Goal: Information Seeking & Learning: Check status

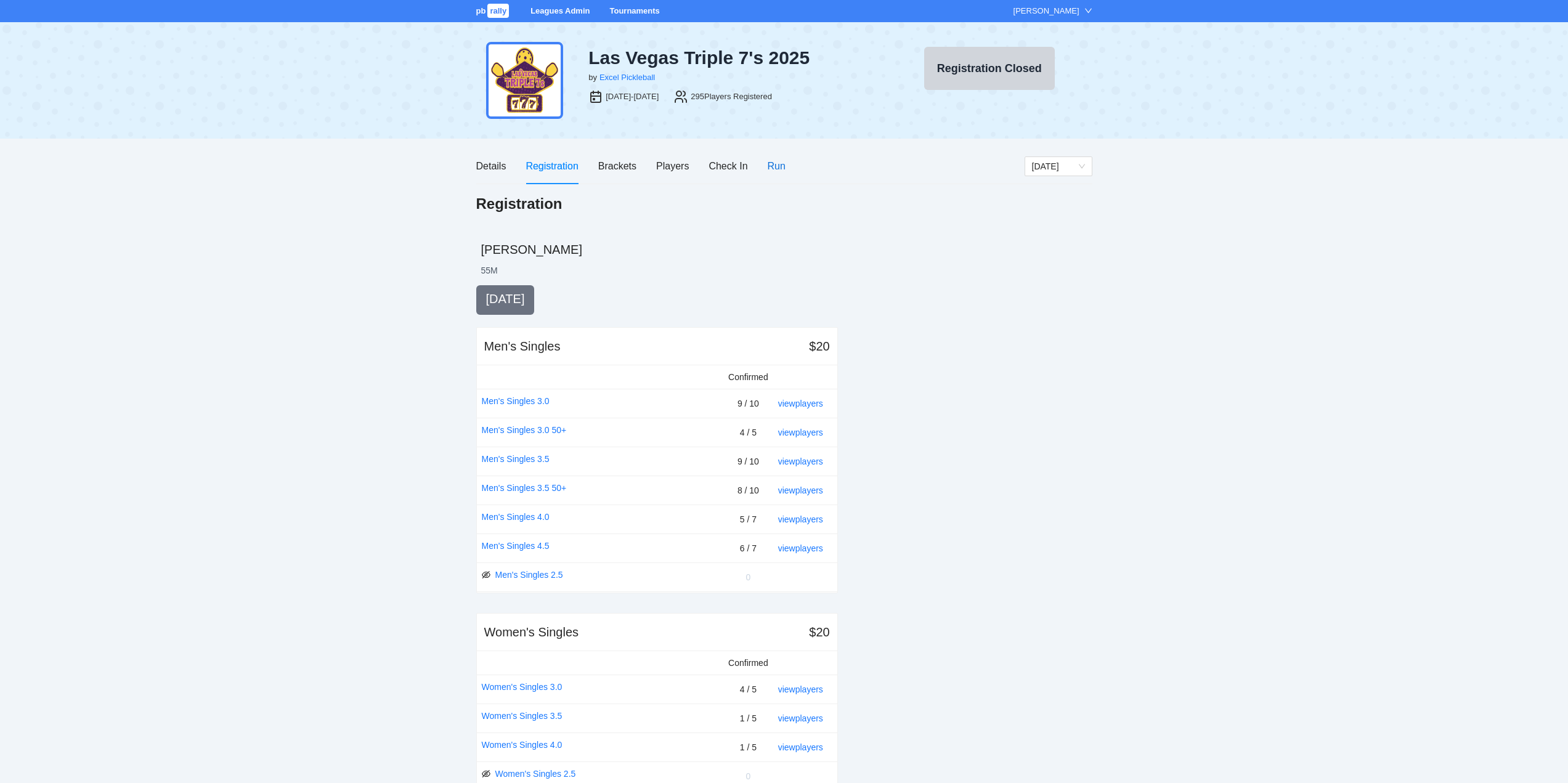
click at [773, 168] on div "Run" at bounding box center [776, 166] width 18 height 16
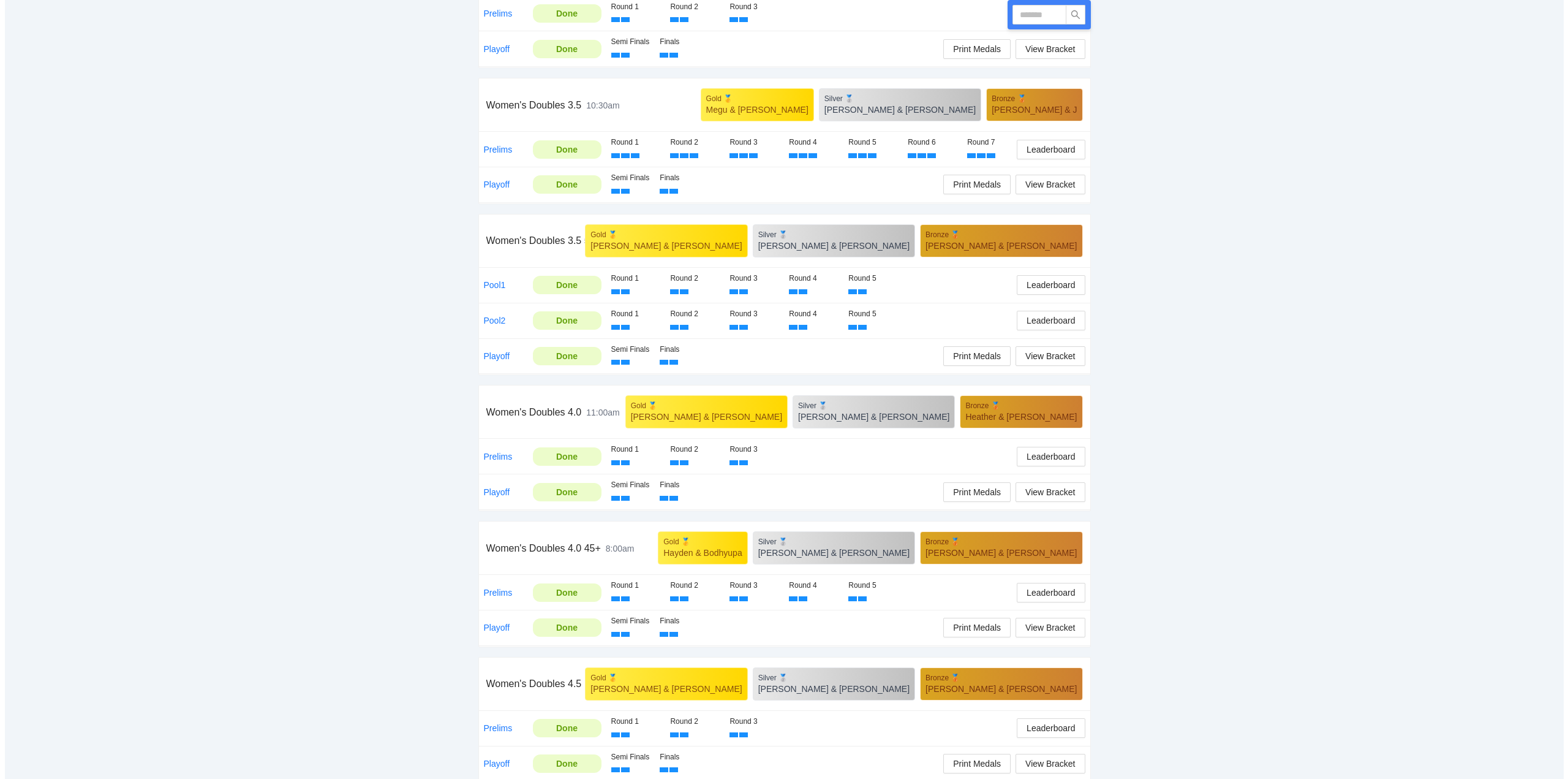
scroll to position [1882, 0]
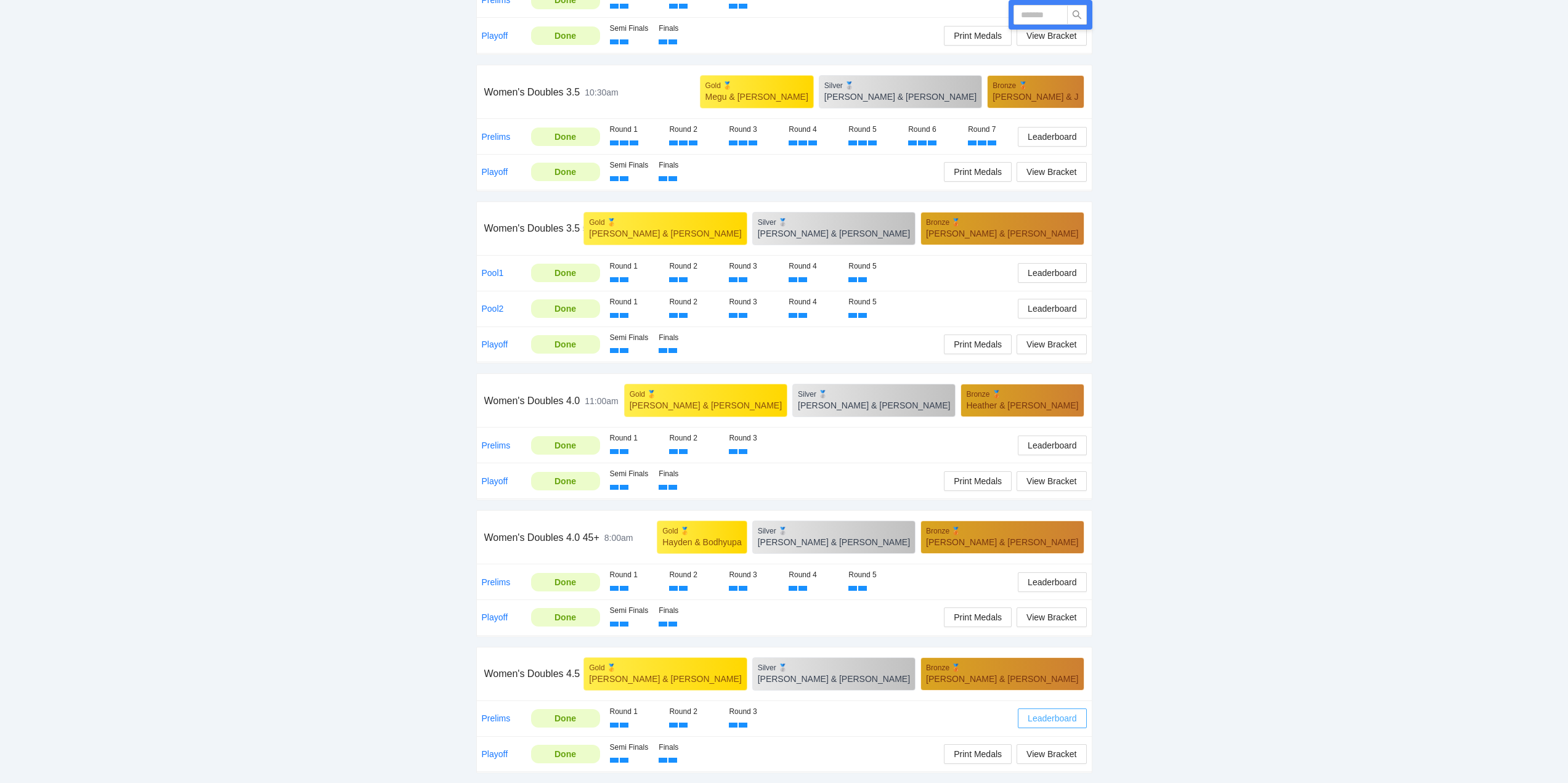
click at [1048, 716] on span "Leaderboard" at bounding box center [1052, 718] width 49 height 14
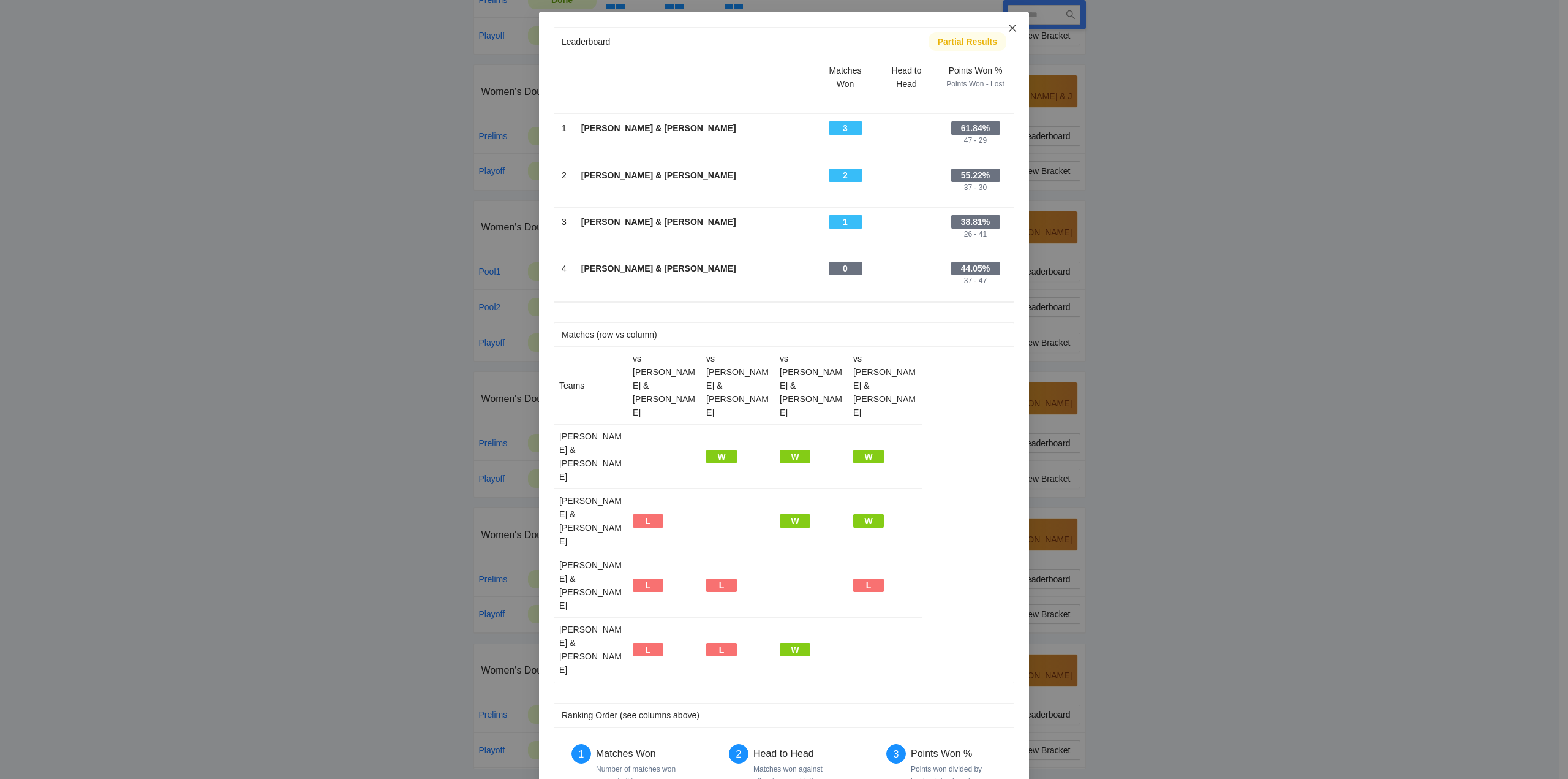
click at [1013, 27] on icon "close" at bounding box center [1013, 28] width 7 height 7
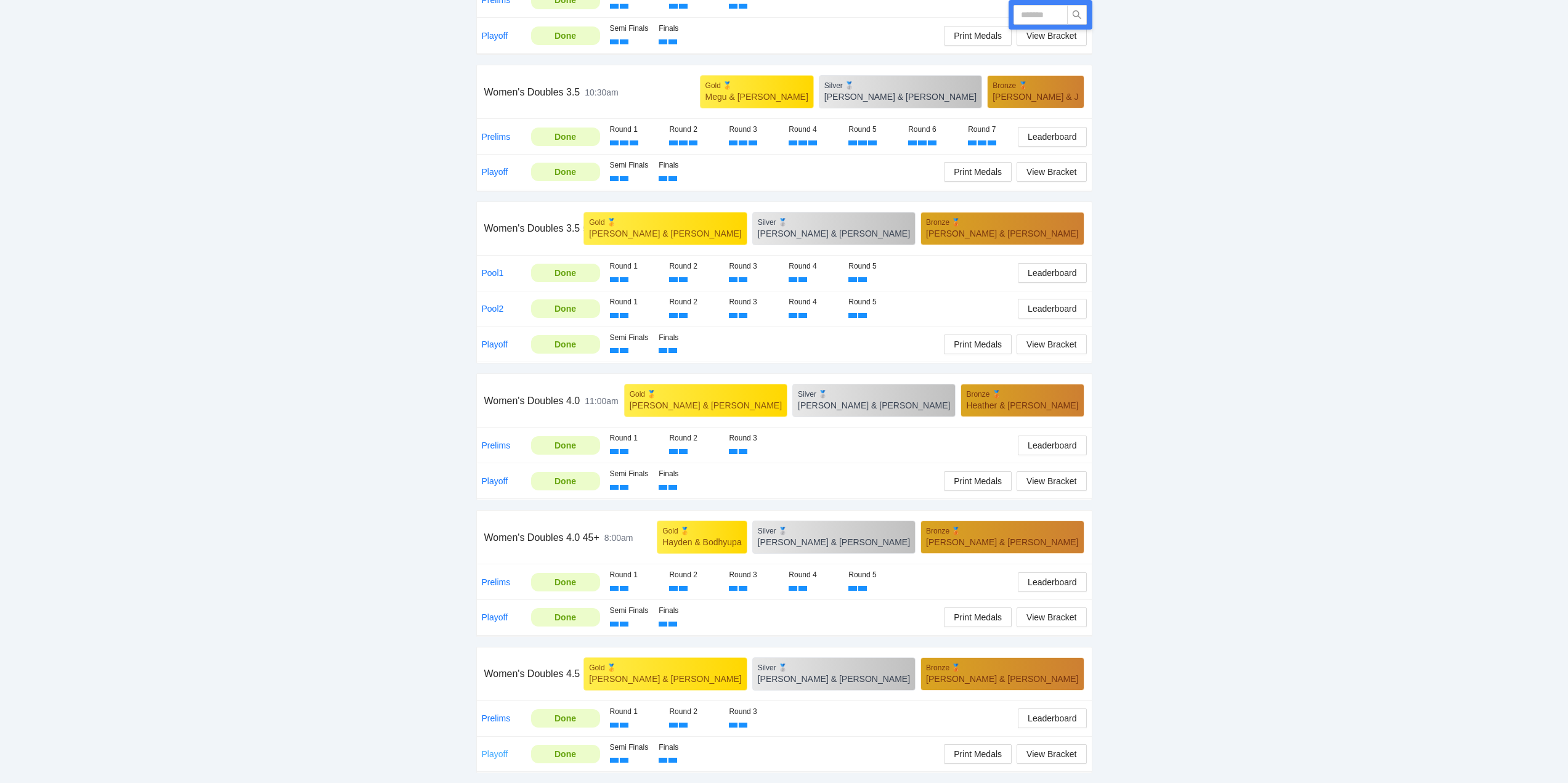
click at [496, 749] on link "Playoff" at bounding box center [495, 754] width 27 height 10
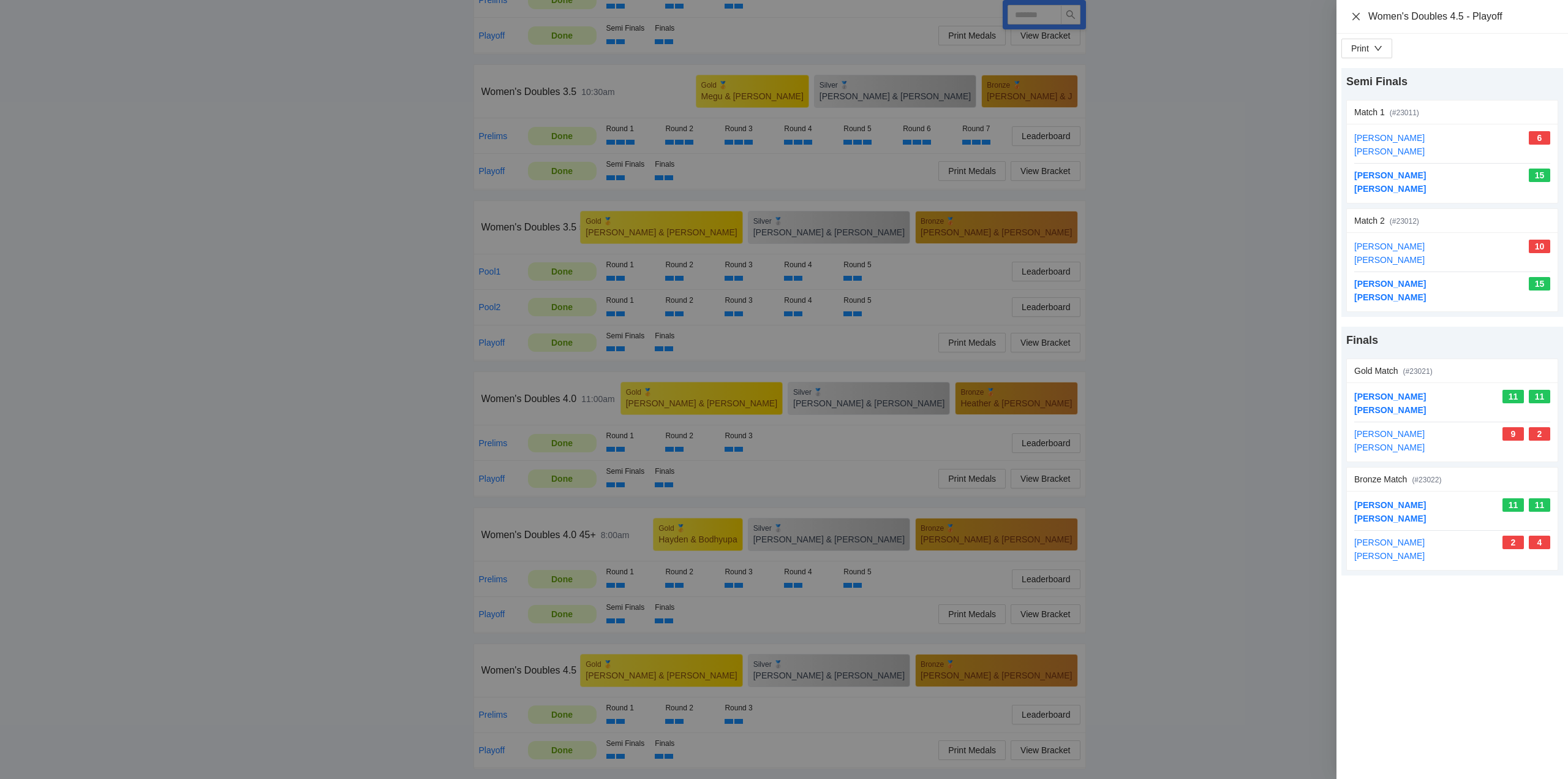
click at [1357, 15] on icon "close" at bounding box center [1356, 17] width 10 height 10
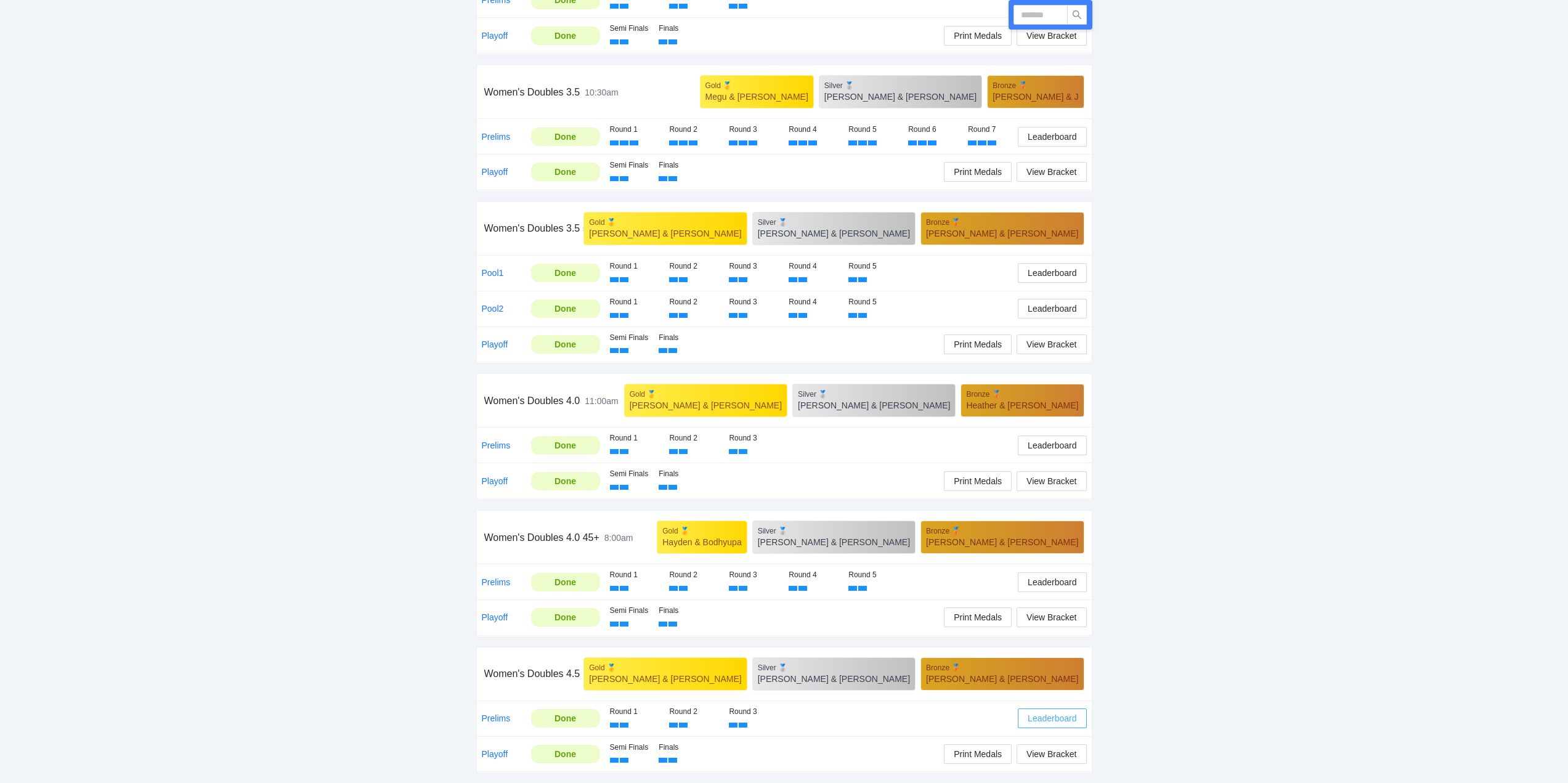
click at [1049, 717] on span "Leaderboard" at bounding box center [1052, 718] width 49 height 14
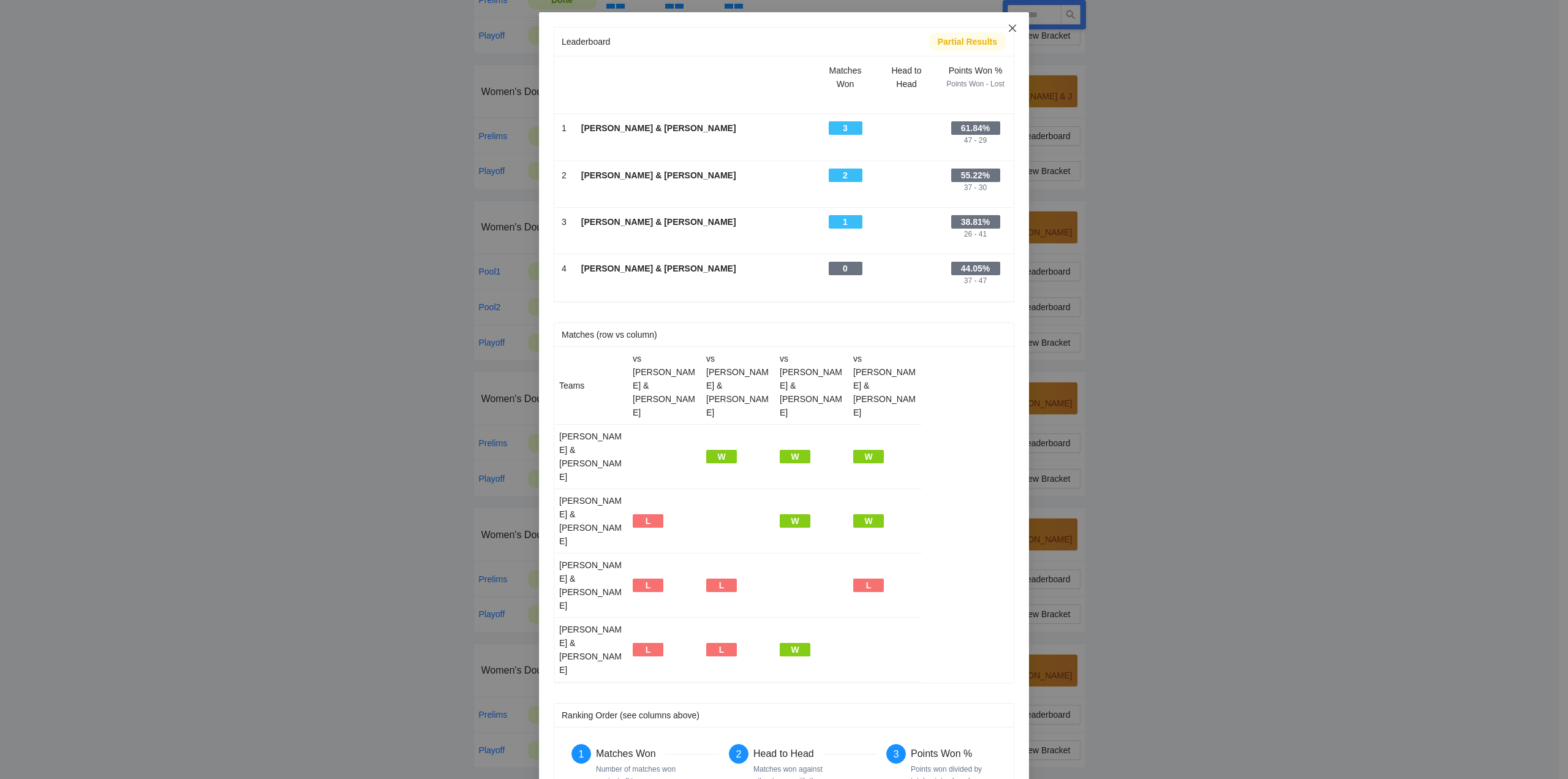
click at [1007, 25] on span "Close" at bounding box center [1012, 28] width 33 height 33
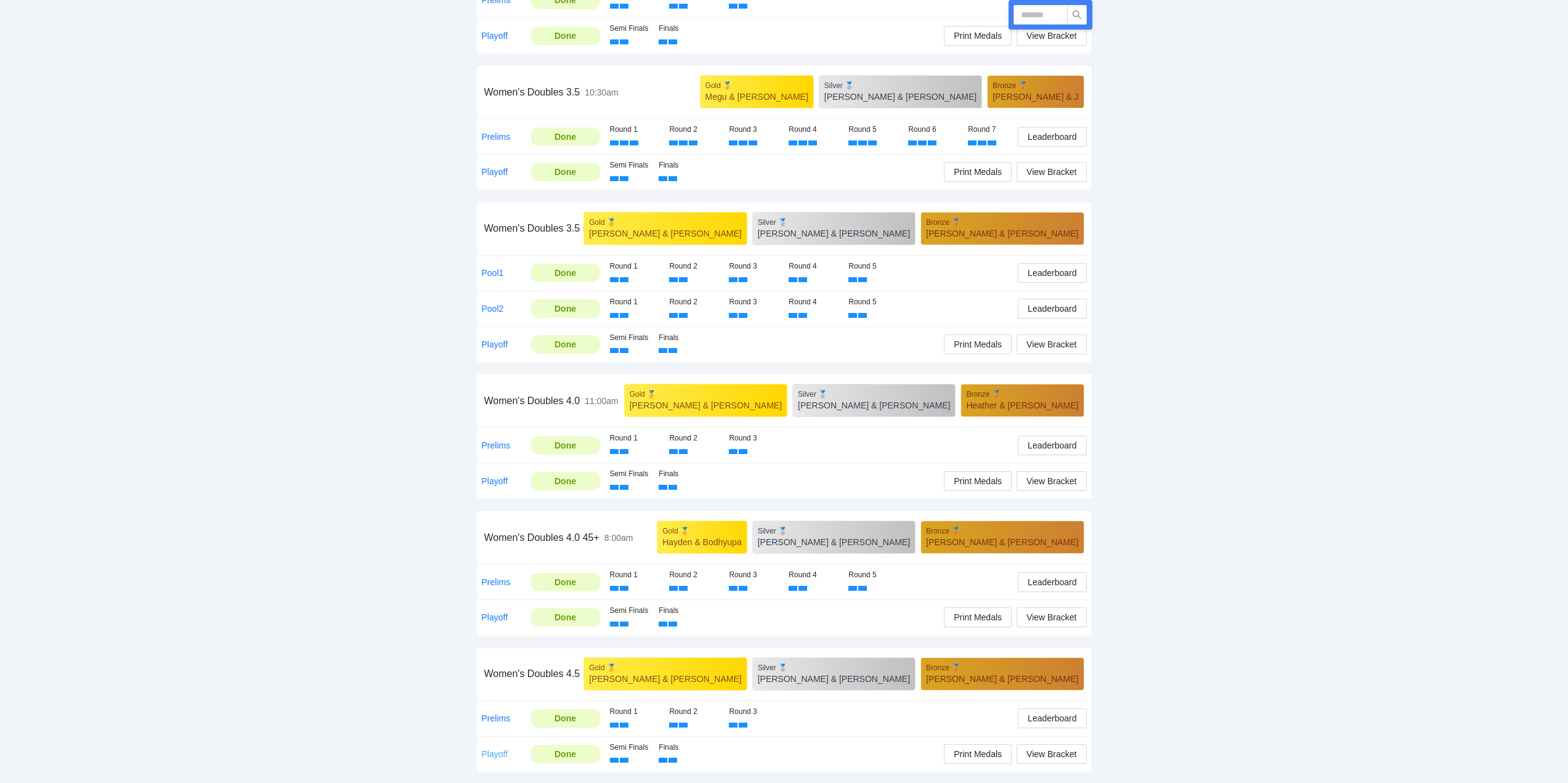
click at [494, 751] on link "Playoff" at bounding box center [495, 754] width 27 height 10
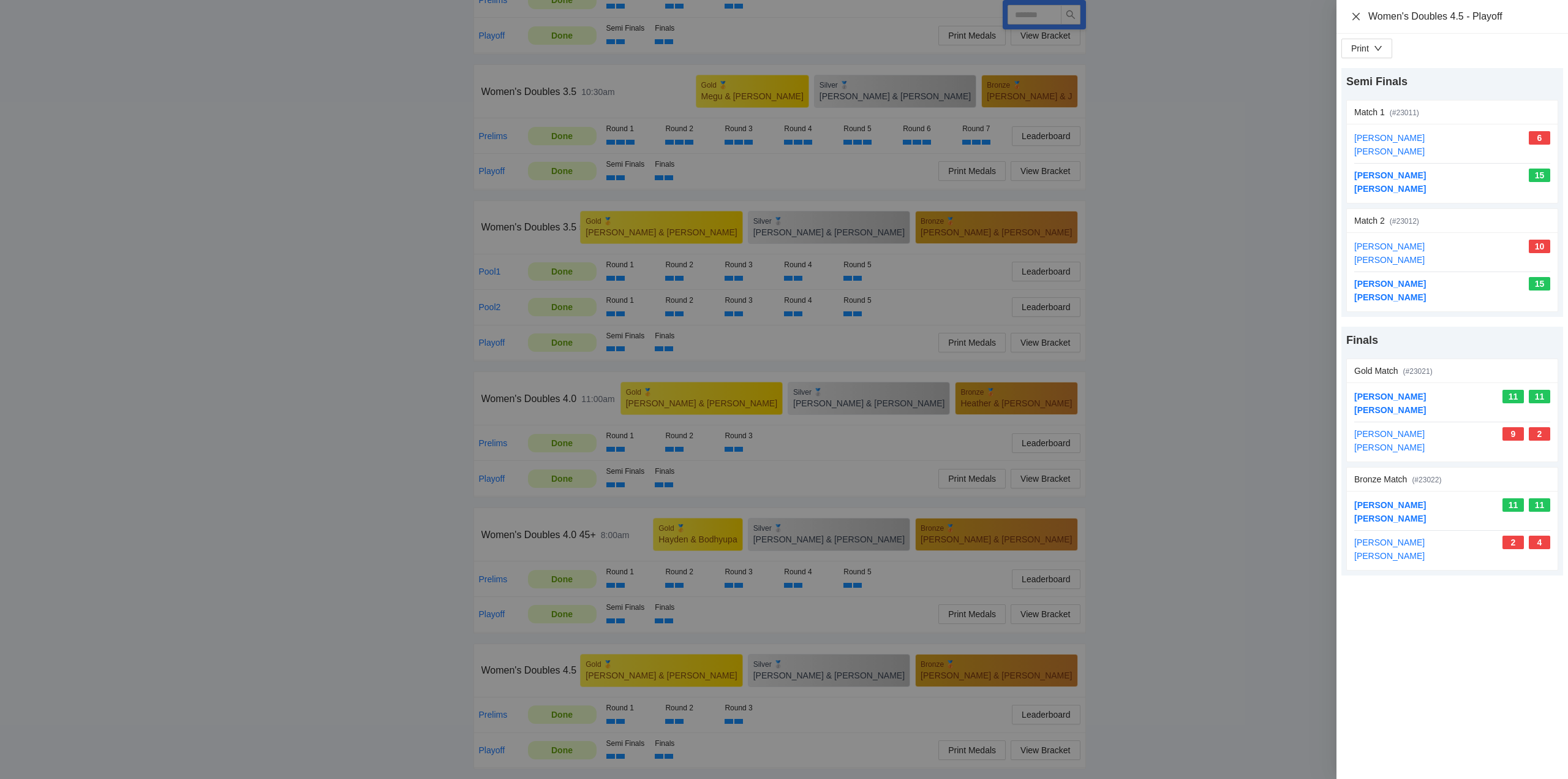
click at [1354, 14] on icon "close" at bounding box center [1356, 16] width 7 height 7
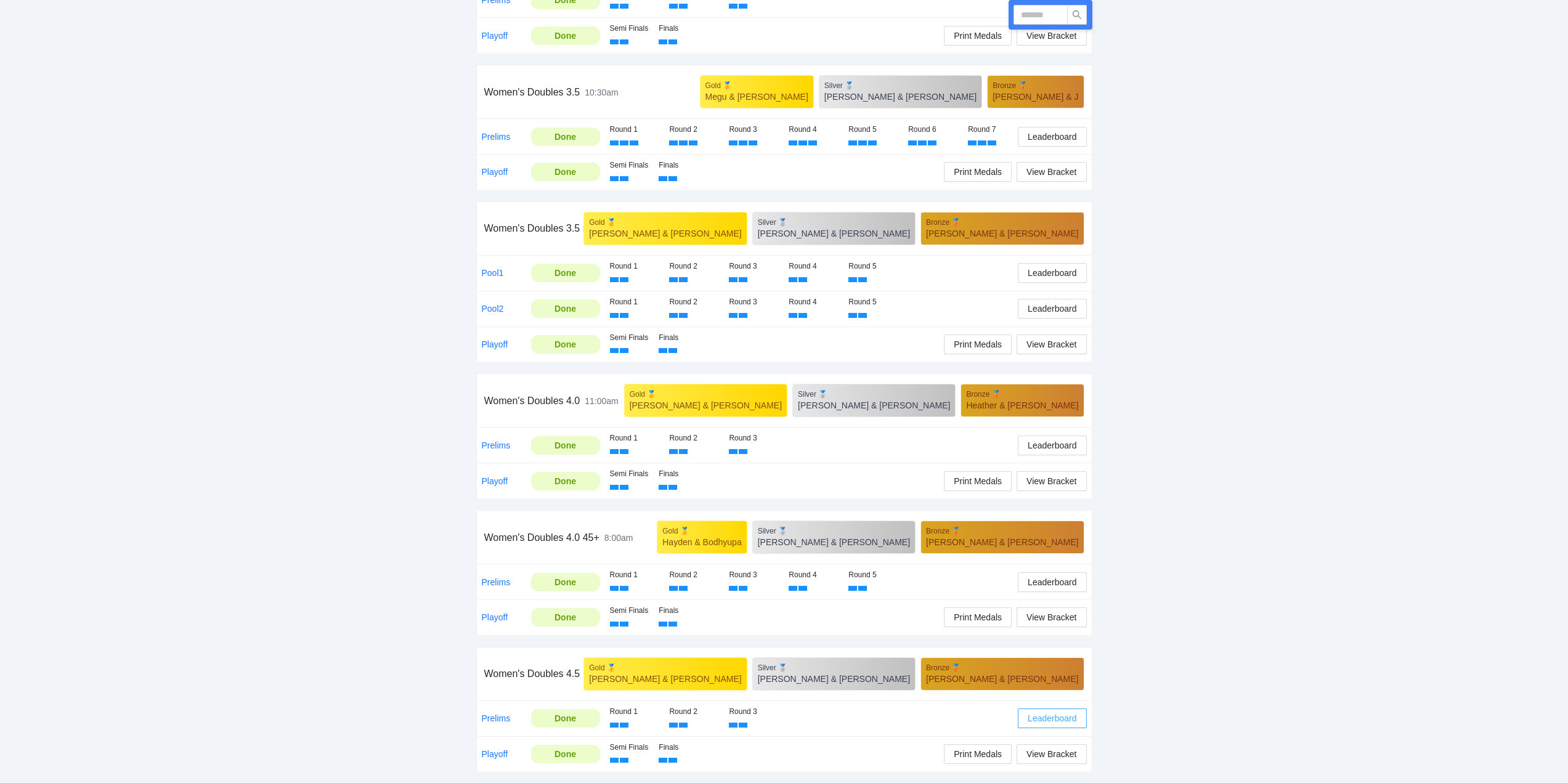
click at [1056, 718] on span "Leaderboard" at bounding box center [1052, 718] width 49 height 14
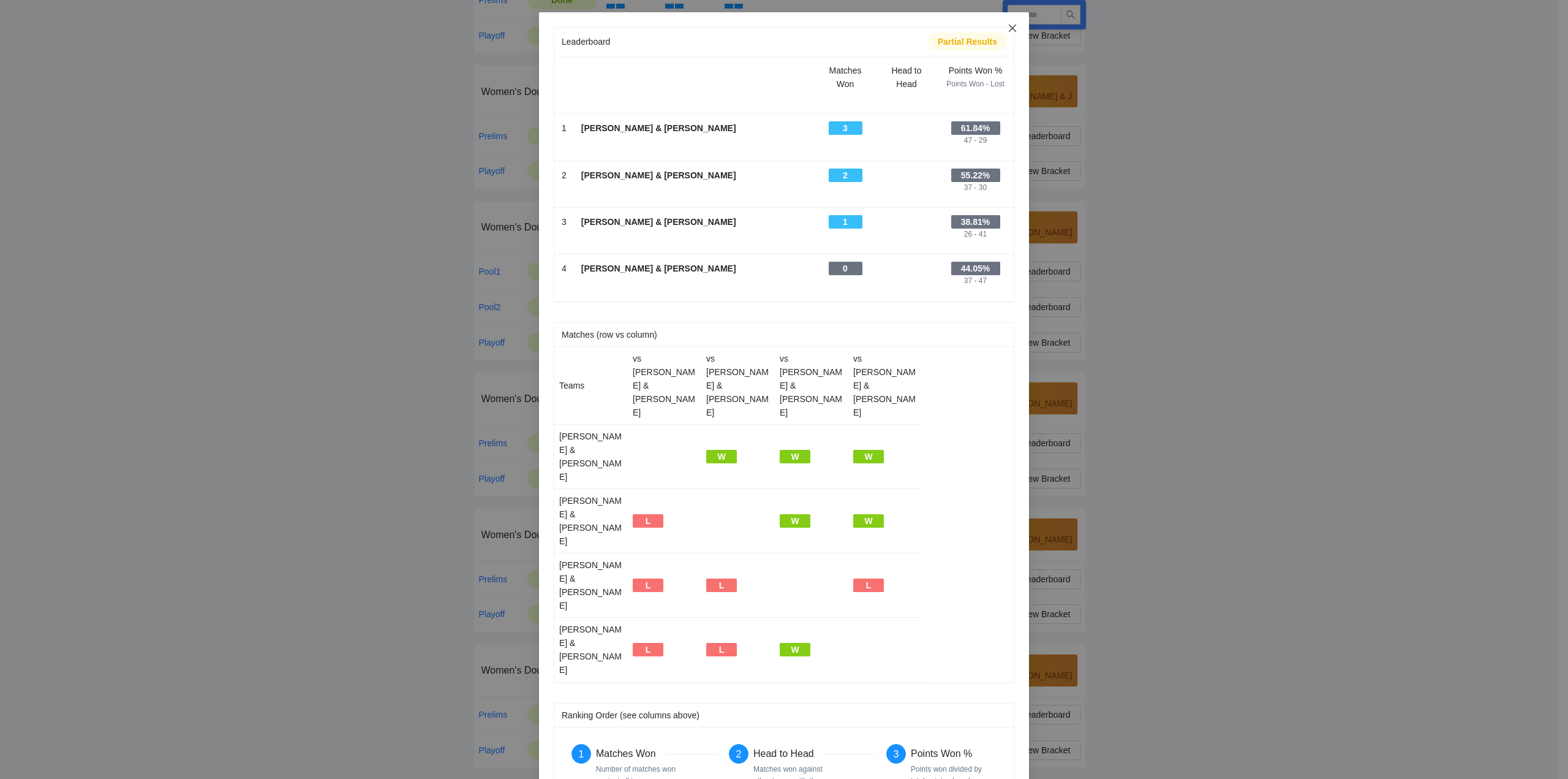
click at [1012, 26] on icon "close" at bounding box center [1013, 28] width 10 height 10
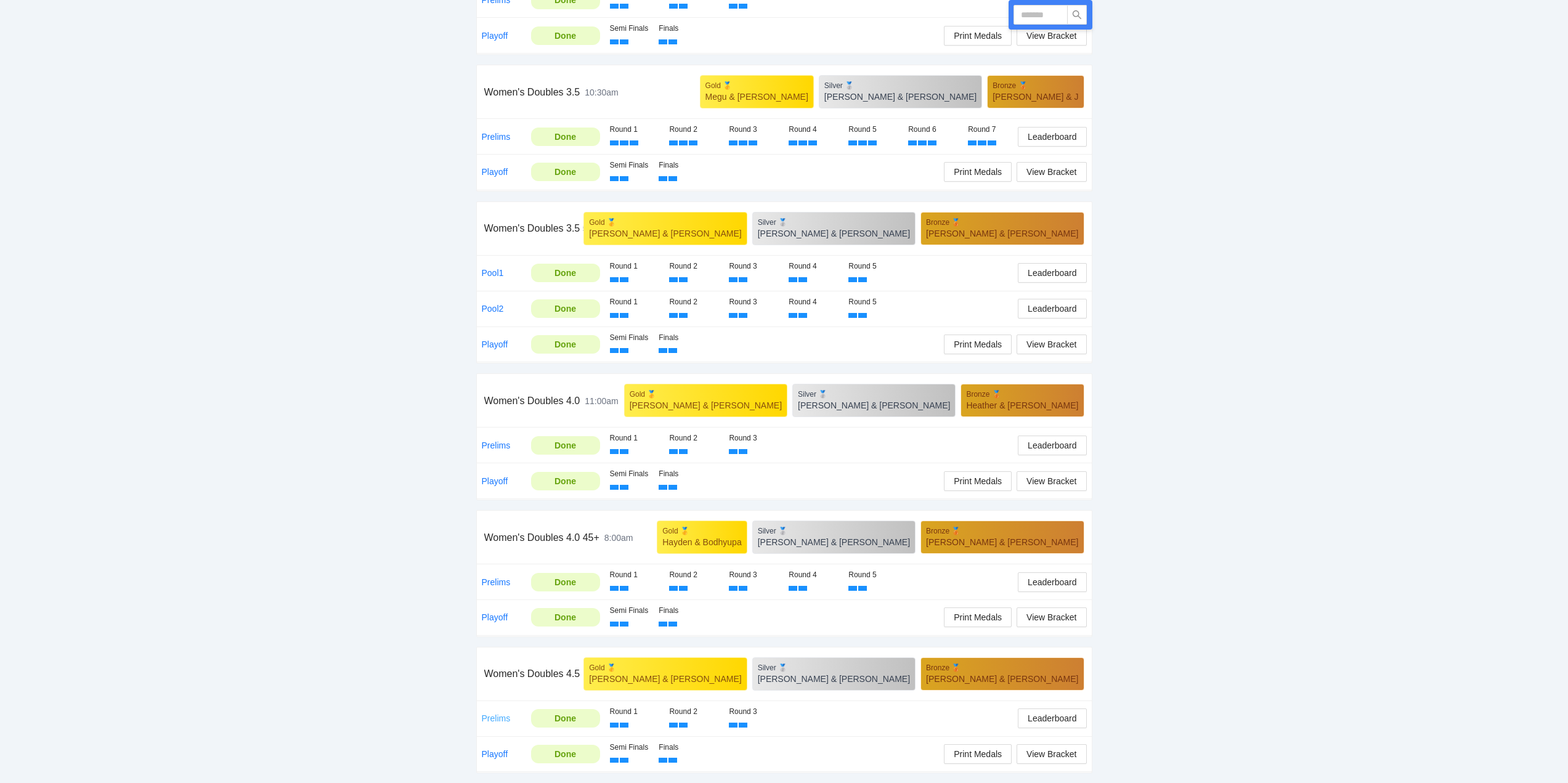
click at [494, 717] on link "Prelims" at bounding box center [496, 718] width 29 height 10
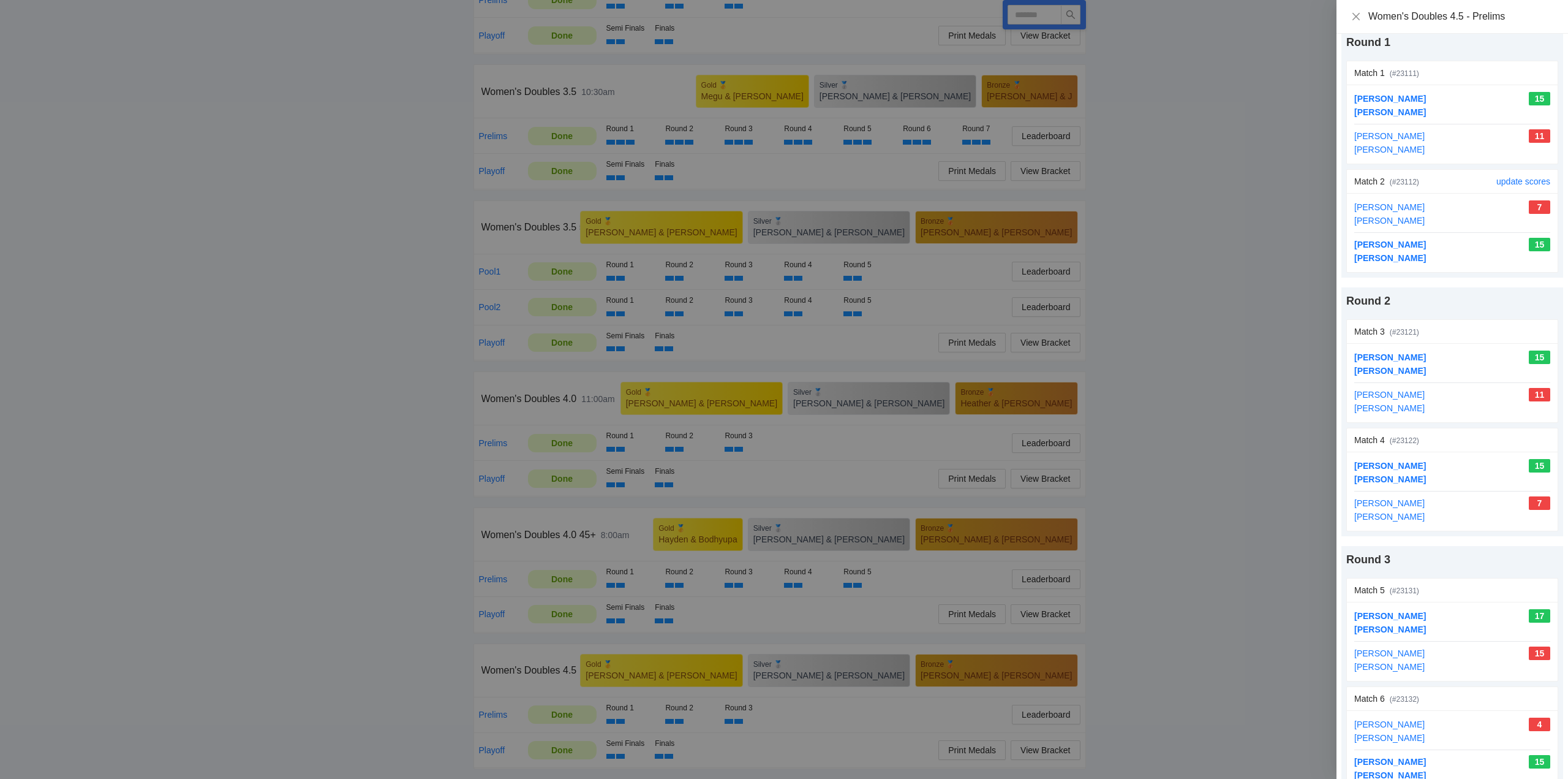
scroll to position [60, 0]
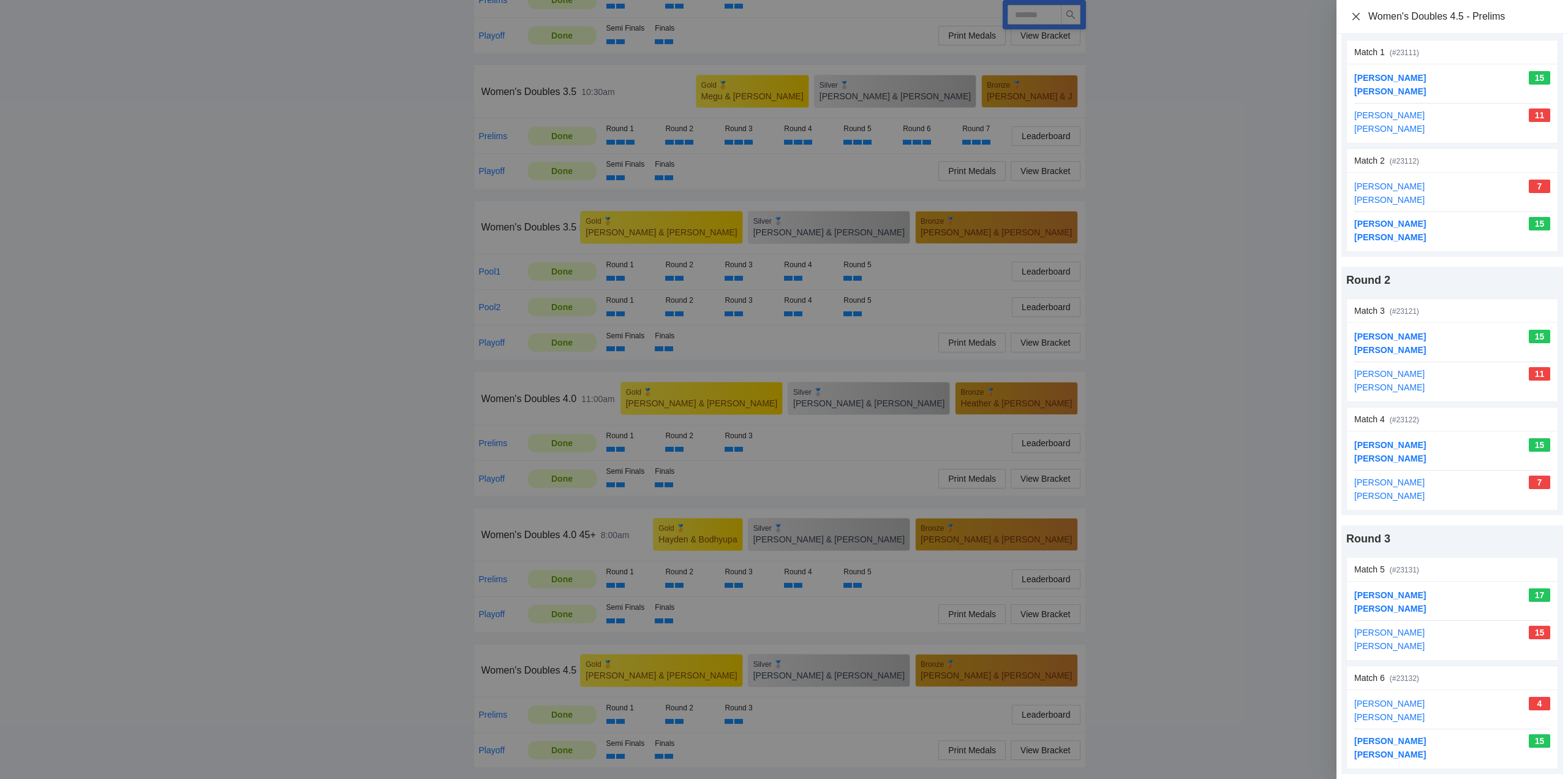
click at [1355, 14] on icon "close" at bounding box center [1356, 17] width 10 height 10
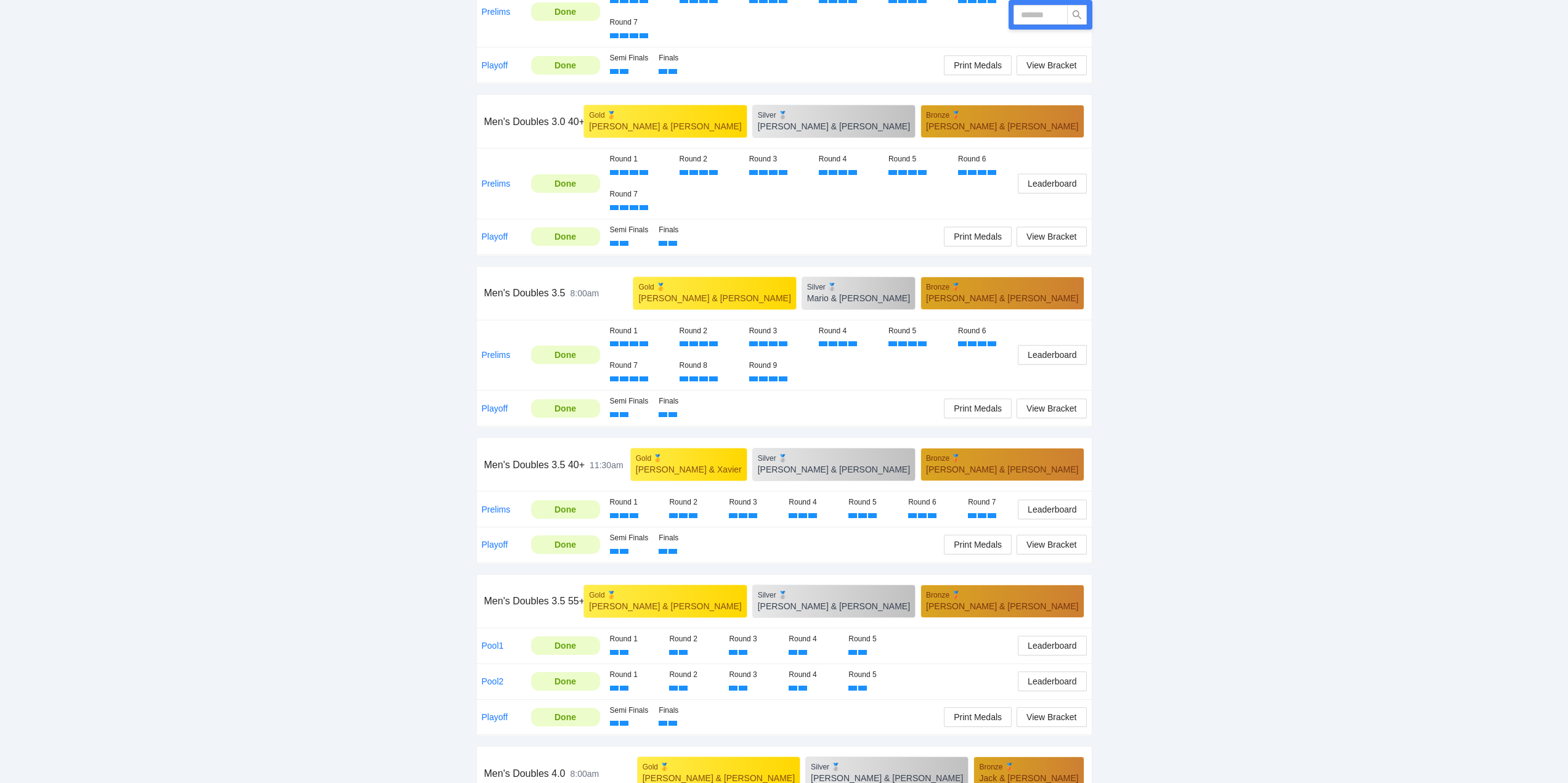
scroll to position [0, 0]
